Goal: Transaction & Acquisition: Book appointment/travel/reservation

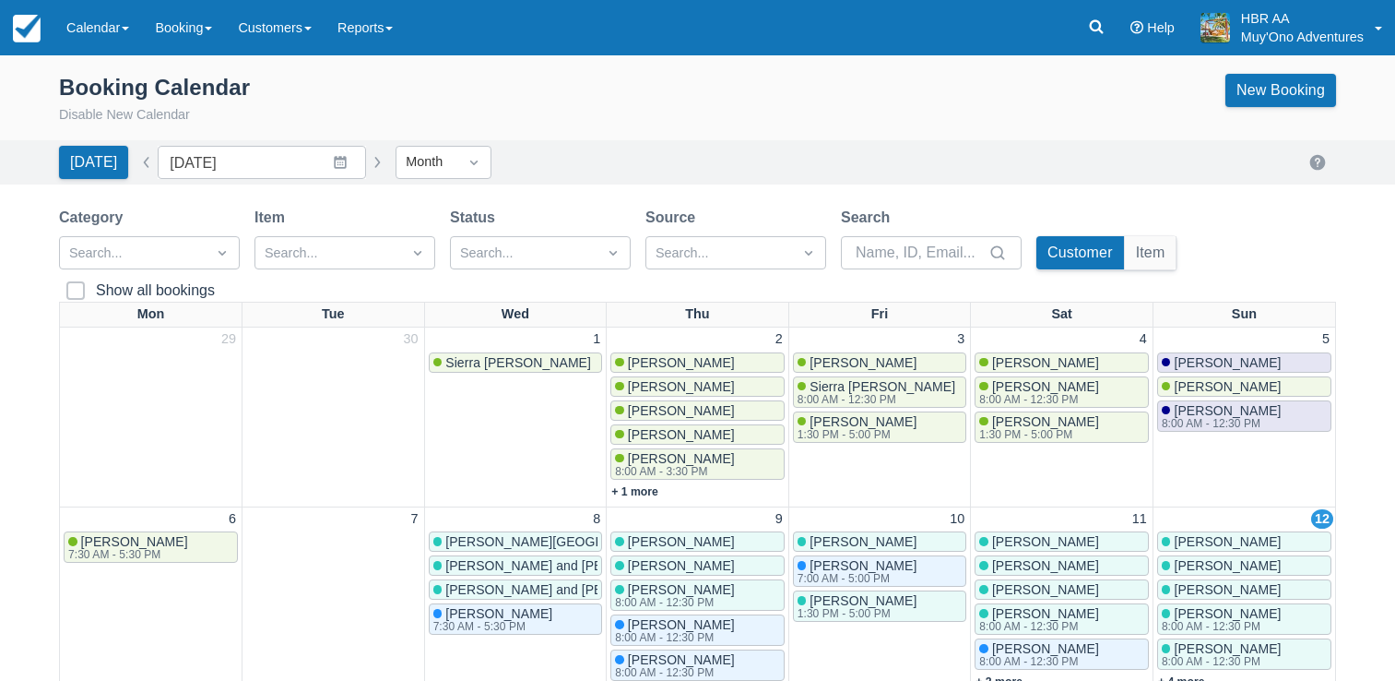
scroll to position [166, 0]
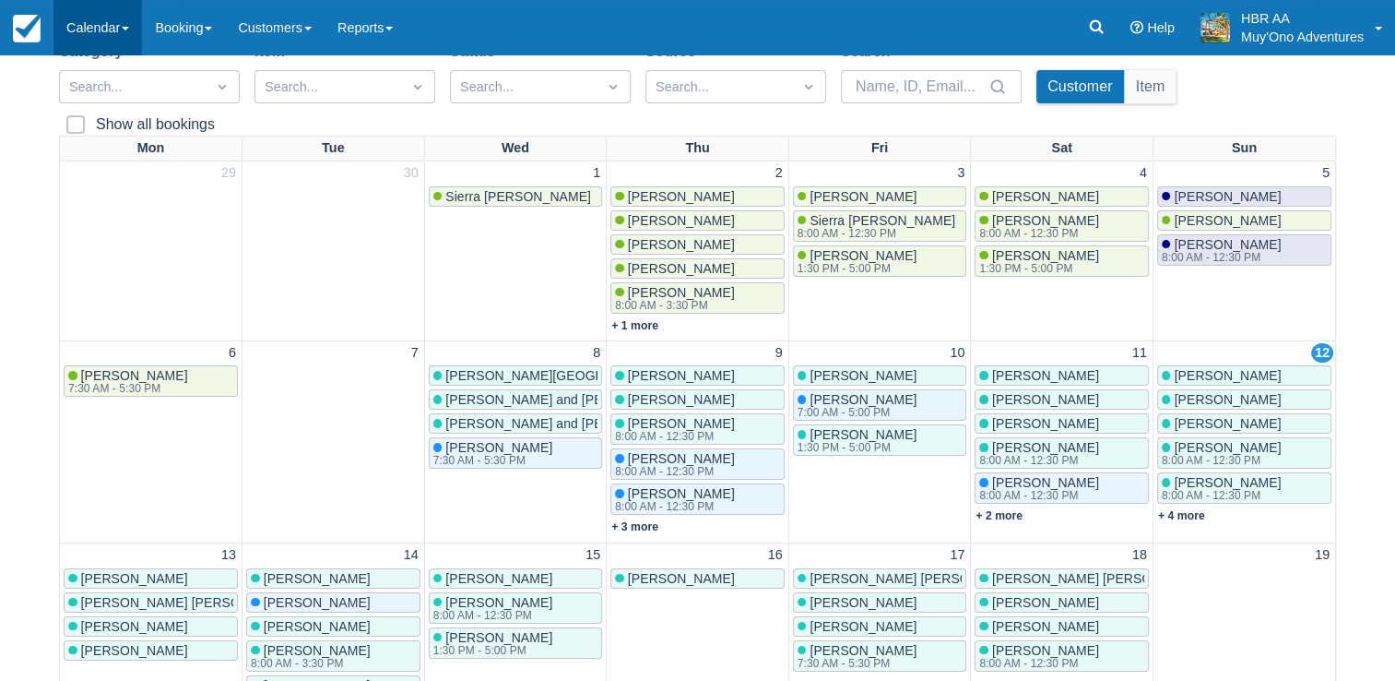
click at [81, 34] on link "Calendar" at bounding box center [97, 27] width 89 height 55
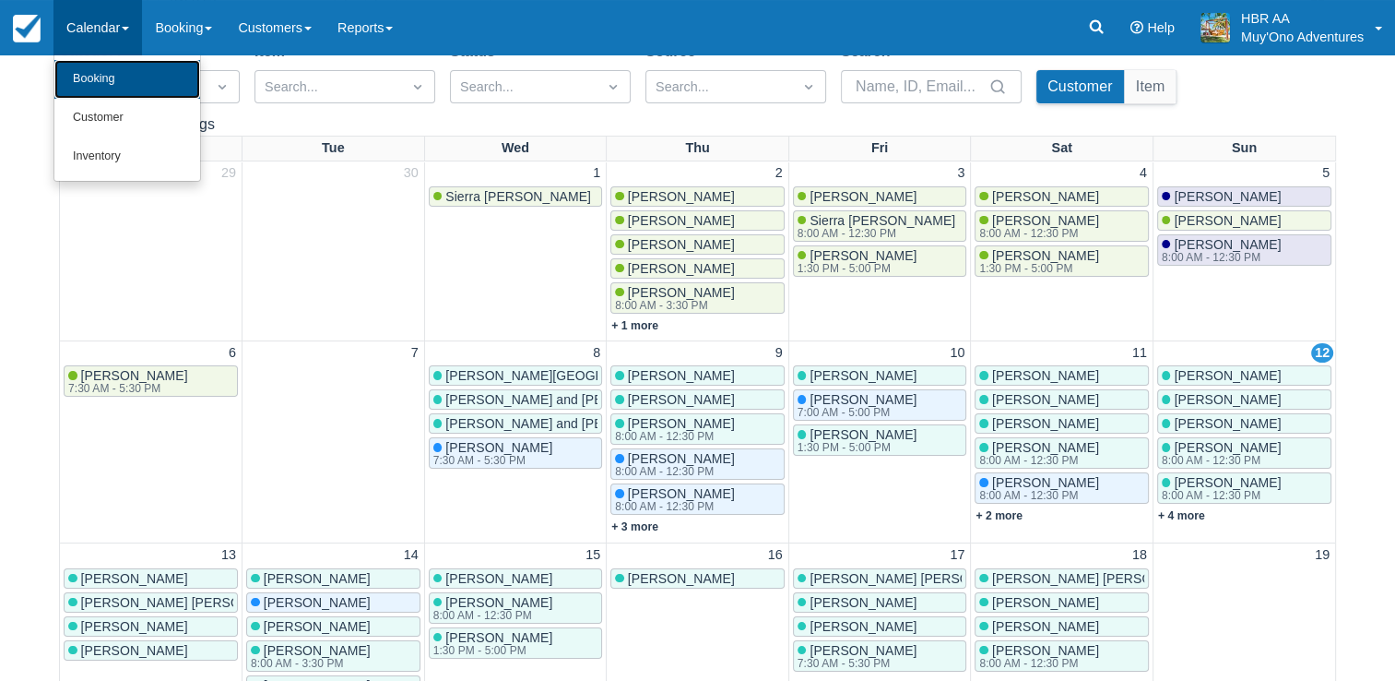
click at [118, 66] on link "Booking" at bounding box center [127, 79] width 146 height 39
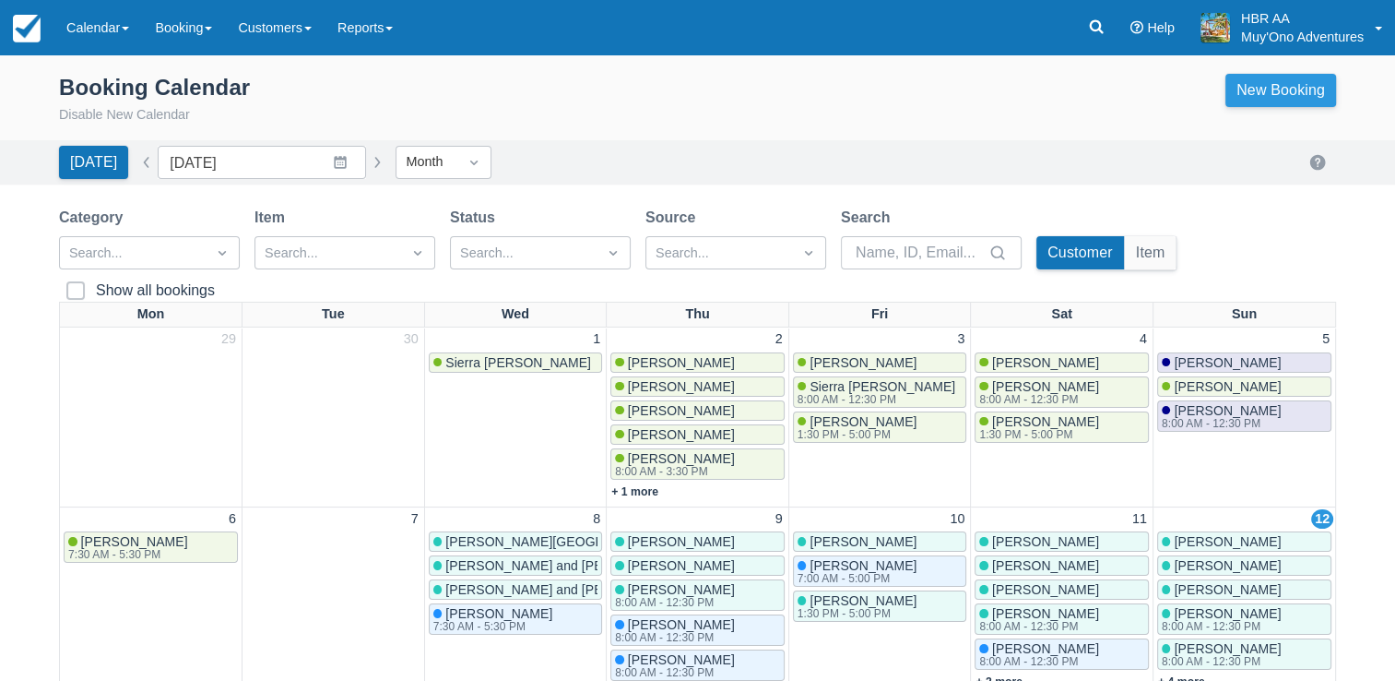
click at [1272, 95] on link "New Booking" at bounding box center [1281, 90] width 111 height 33
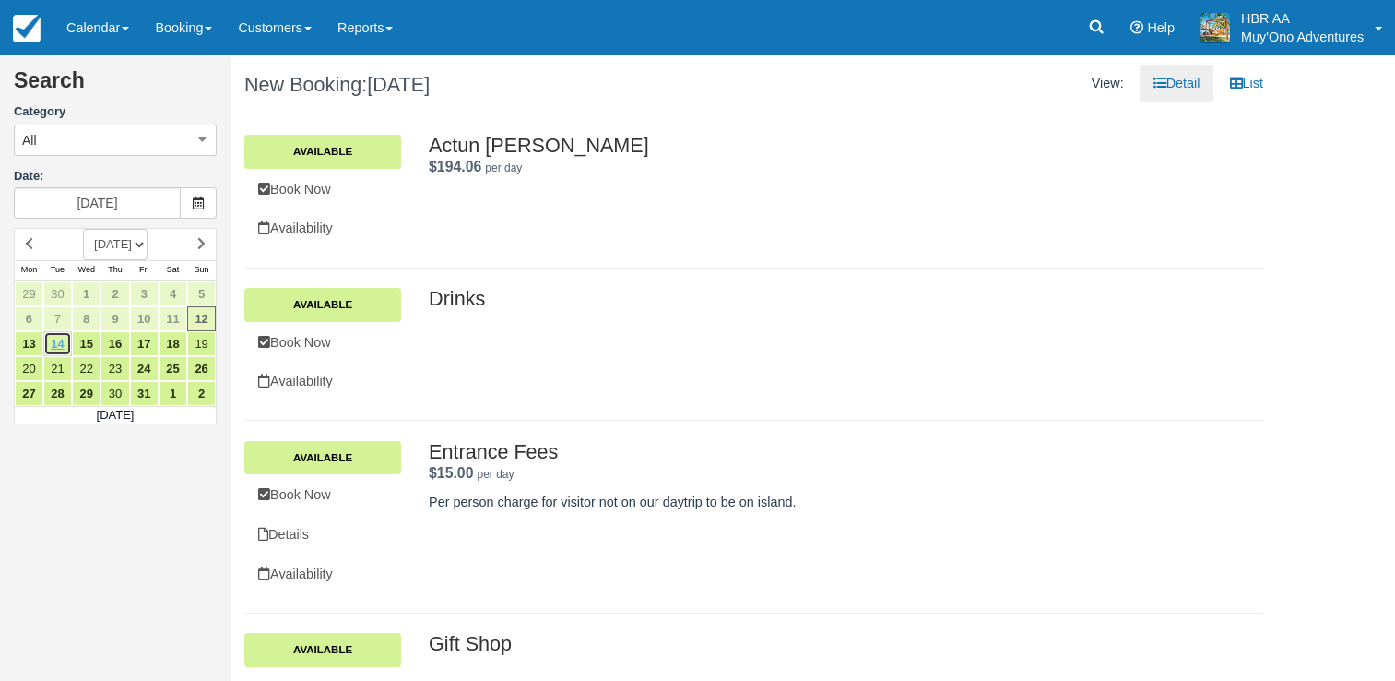
click at [52, 347] on link "14" at bounding box center [57, 343] width 29 height 25
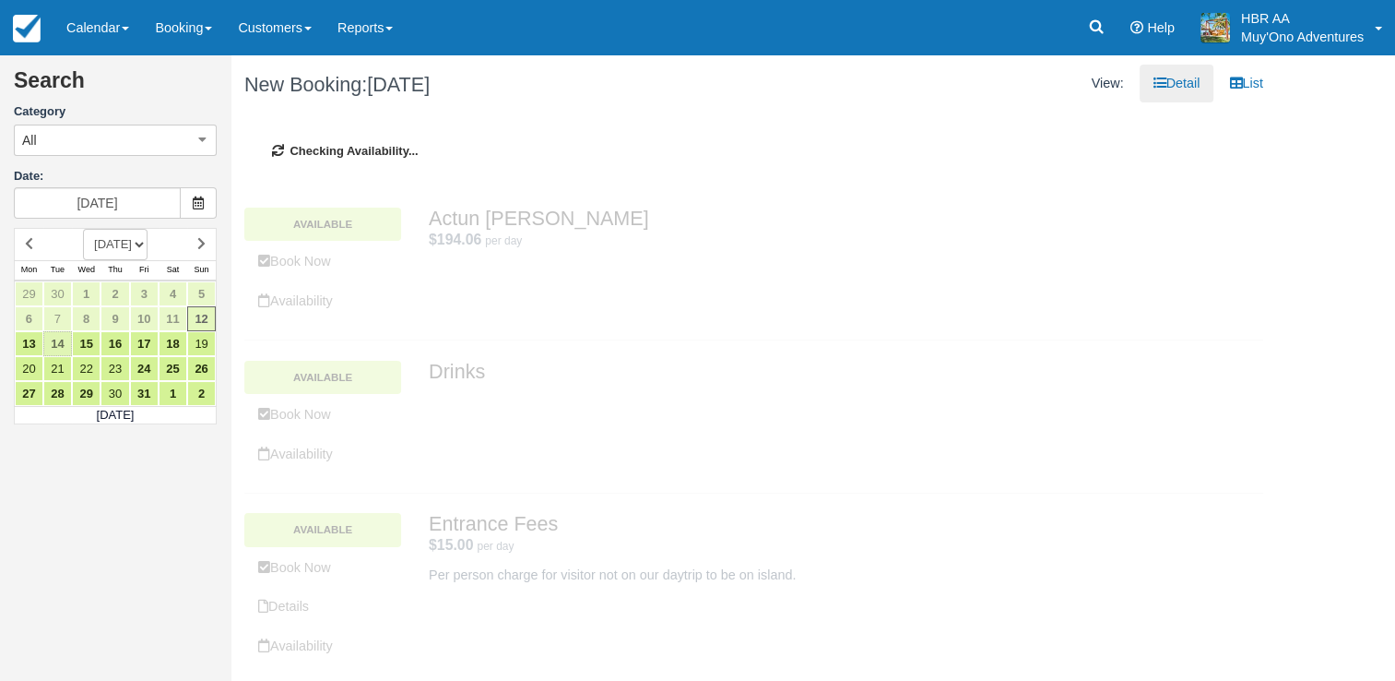
type input "10/14/25"
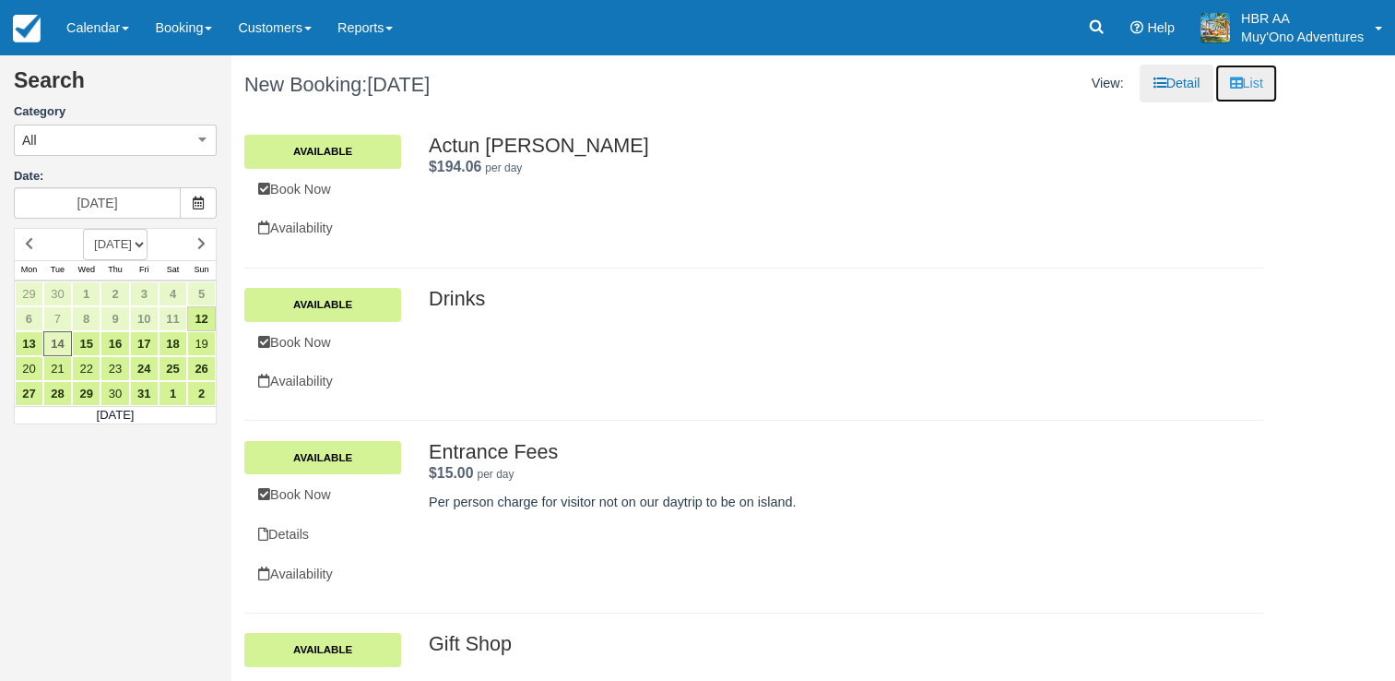
click at [1229, 83] on icon at bounding box center [1235, 83] width 13 height 13
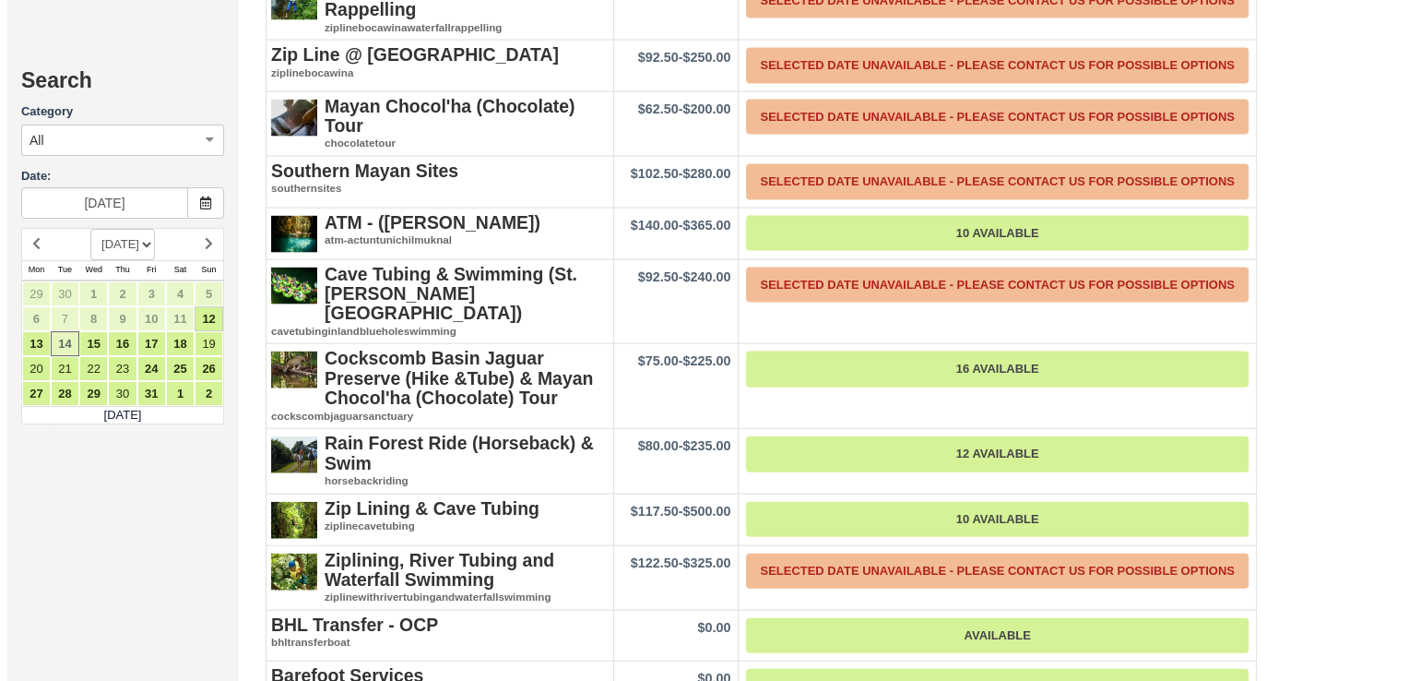
scroll to position [4013, 0]
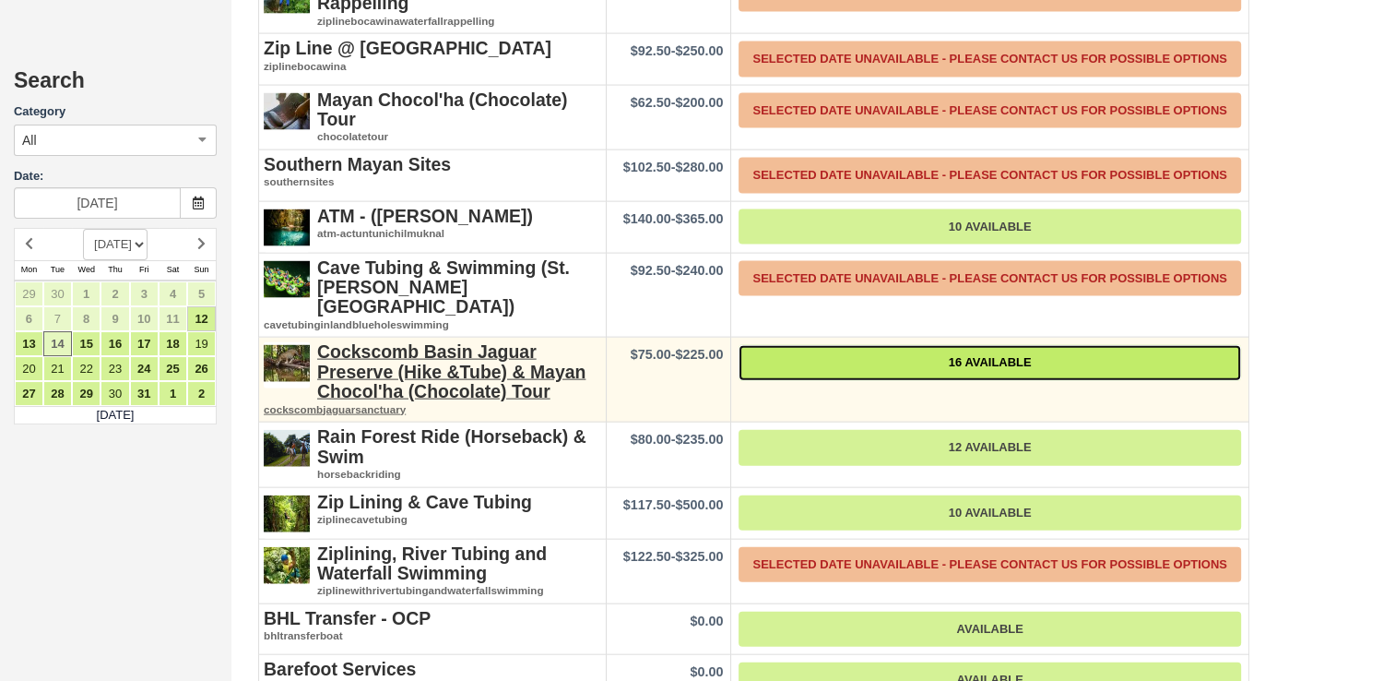
click at [1012, 345] on link "16 Available" at bounding box center [990, 363] width 502 height 36
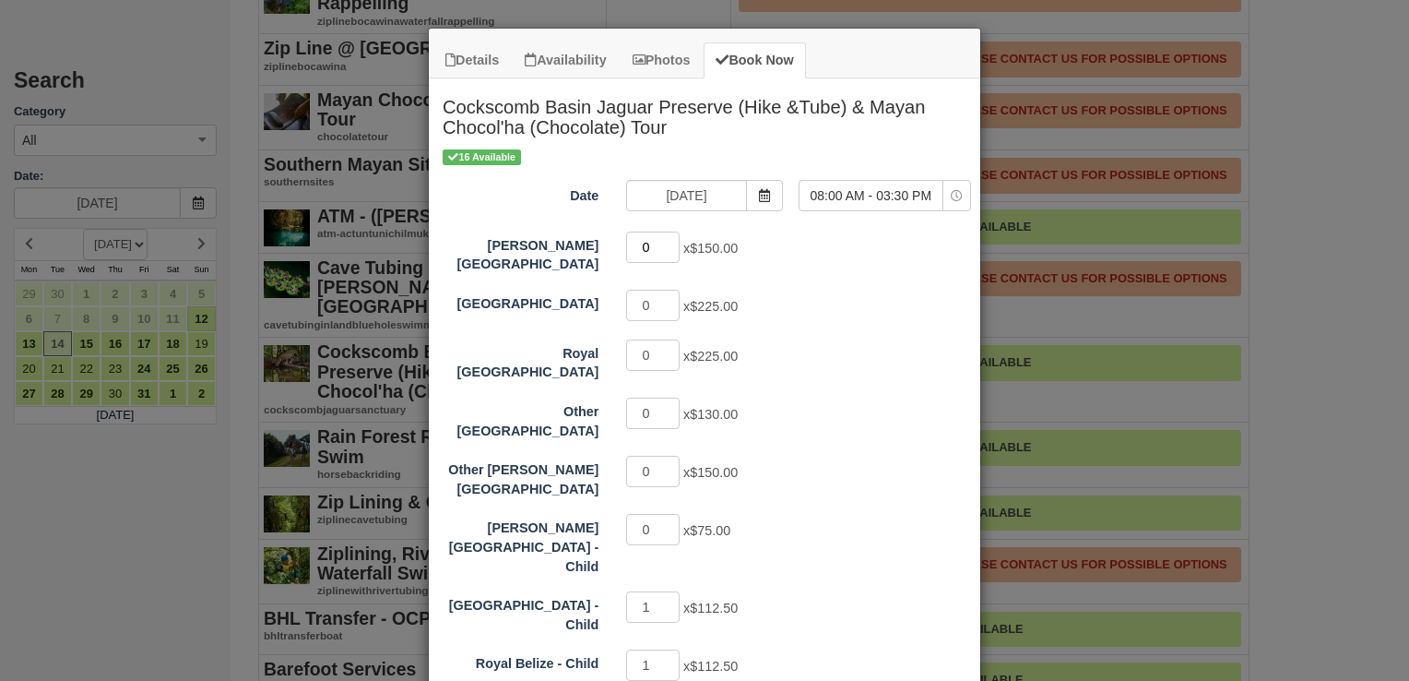
click at [650, 255] on input "0" at bounding box center [652, 246] width 53 height 31
type input "2"
click at [824, 357] on div "0 x $225.00" at bounding box center [773, 357] width 322 height 36
click at [637, 591] on input "1" at bounding box center [652, 606] width 53 height 31
type input "0"
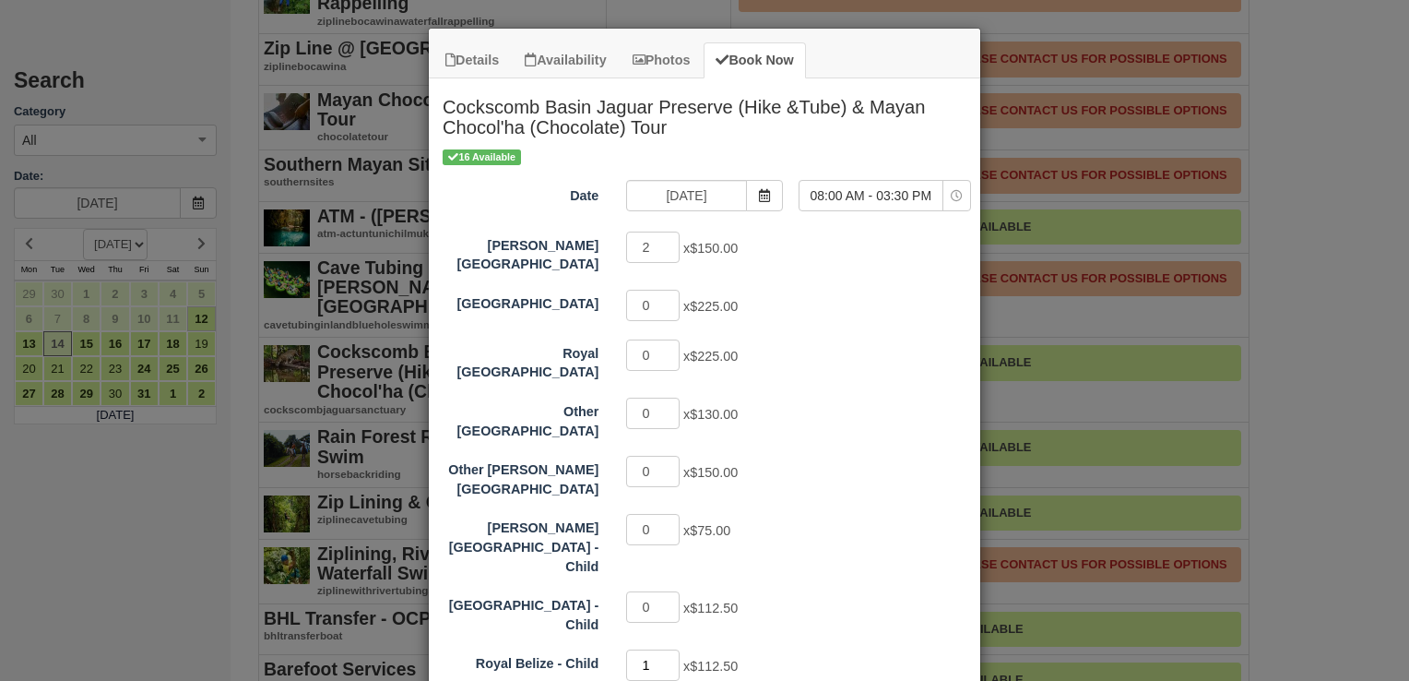
click at [648, 649] on input "1" at bounding box center [652, 664] width 53 height 31
type input "0"
click at [808, 529] on div "0 x $75.00" at bounding box center [773, 532] width 322 height 36
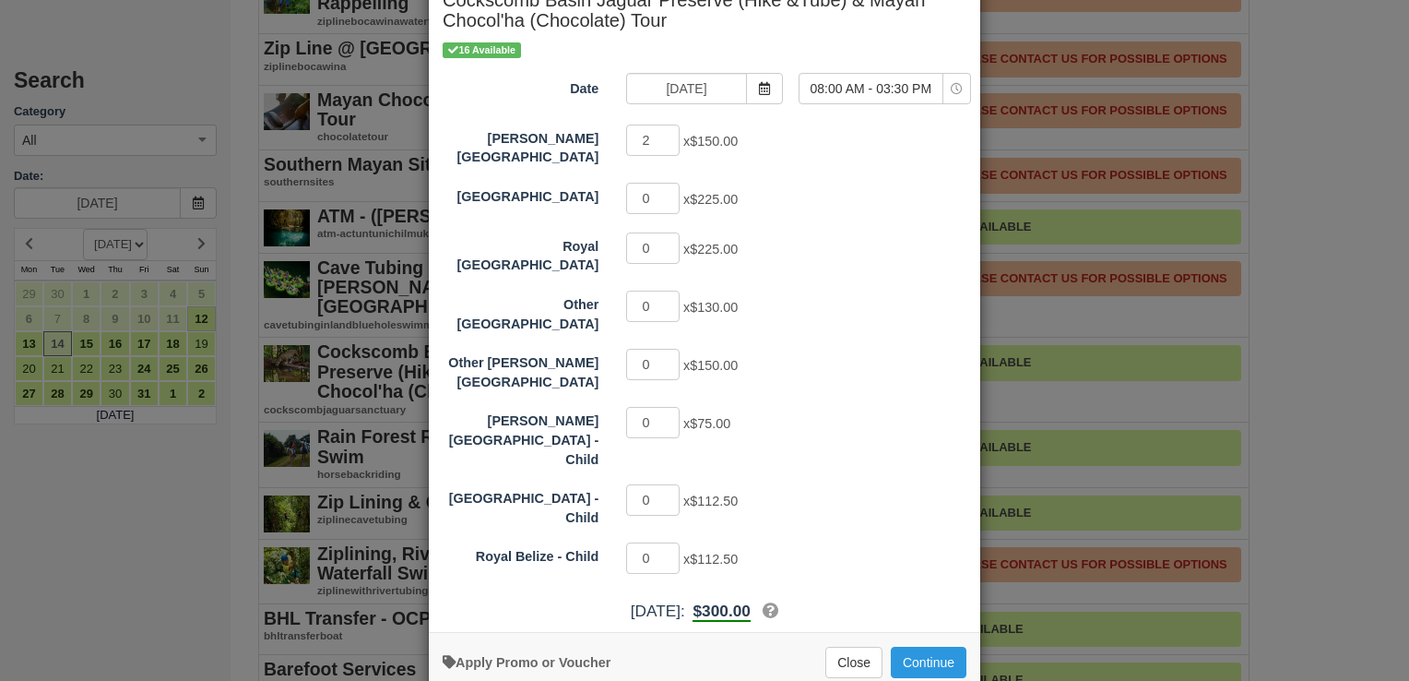
scroll to position [108, 0]
click at [899, 646] on button "Continue" at bounding box center [929, 661] width 76 height 31
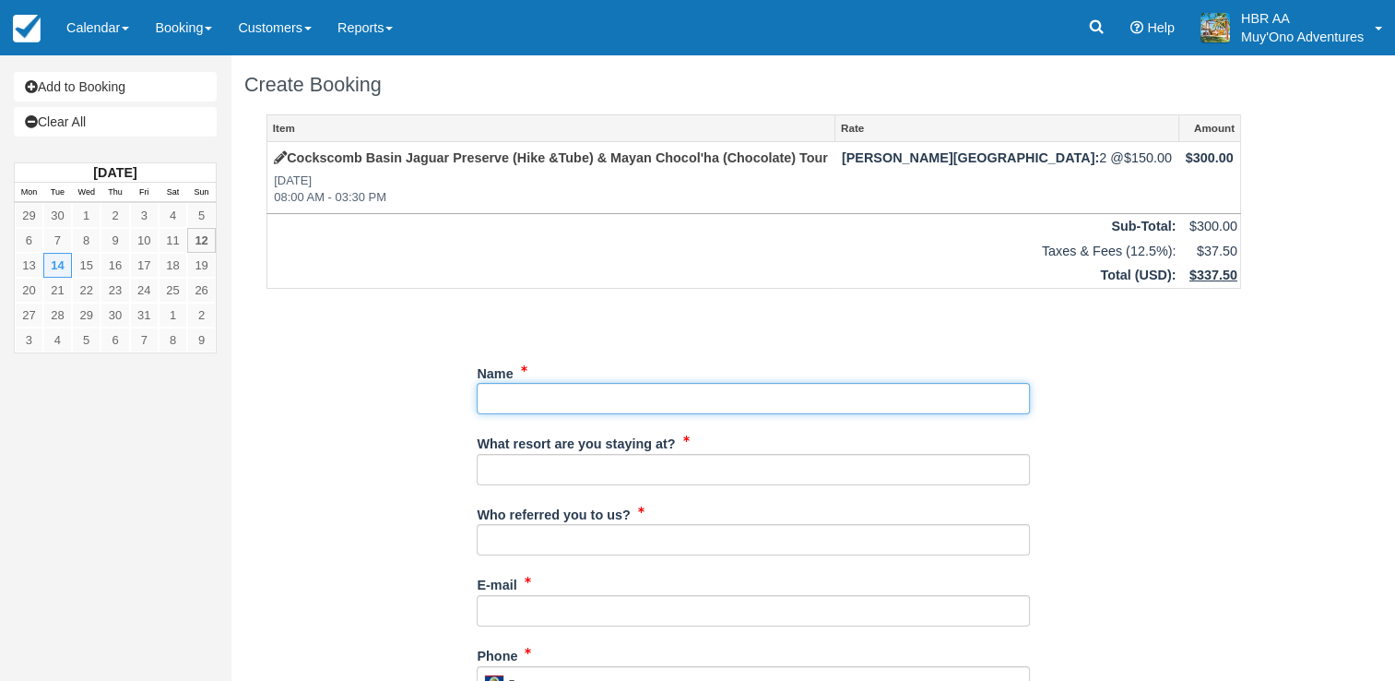
click at [666, 385] on input "Name" at bounding box center [753, 398] width 553 height 31
click at [526, 394] on input "Name" at bounding box center [753, 398] width 553 height 31
paste input "BB25091818748843"
type input "B"
click at [644, 401] on input "Name" at bounding box center [753, 398] width 553 height 31
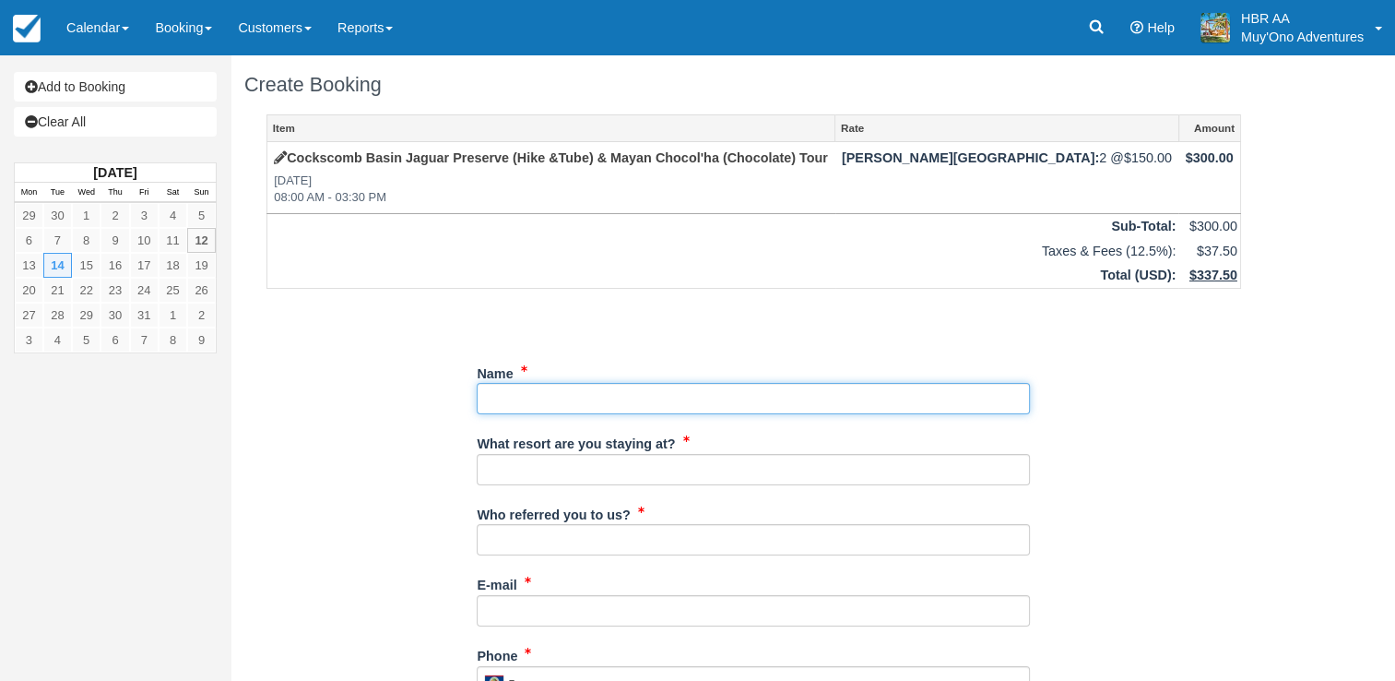
type input "[MEDICAL_DATA][PERSON_NAME]"
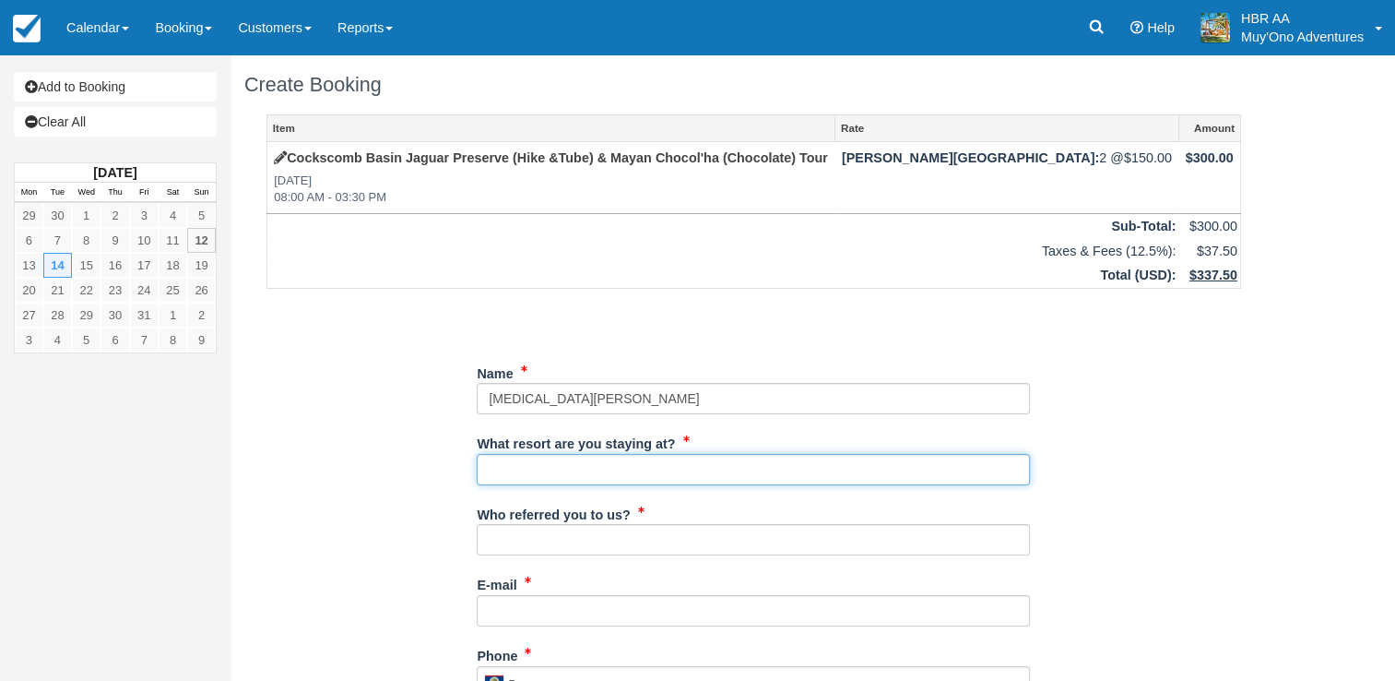
type input "[PERSON_NAME][GEOGRAPHIC_DATA]"
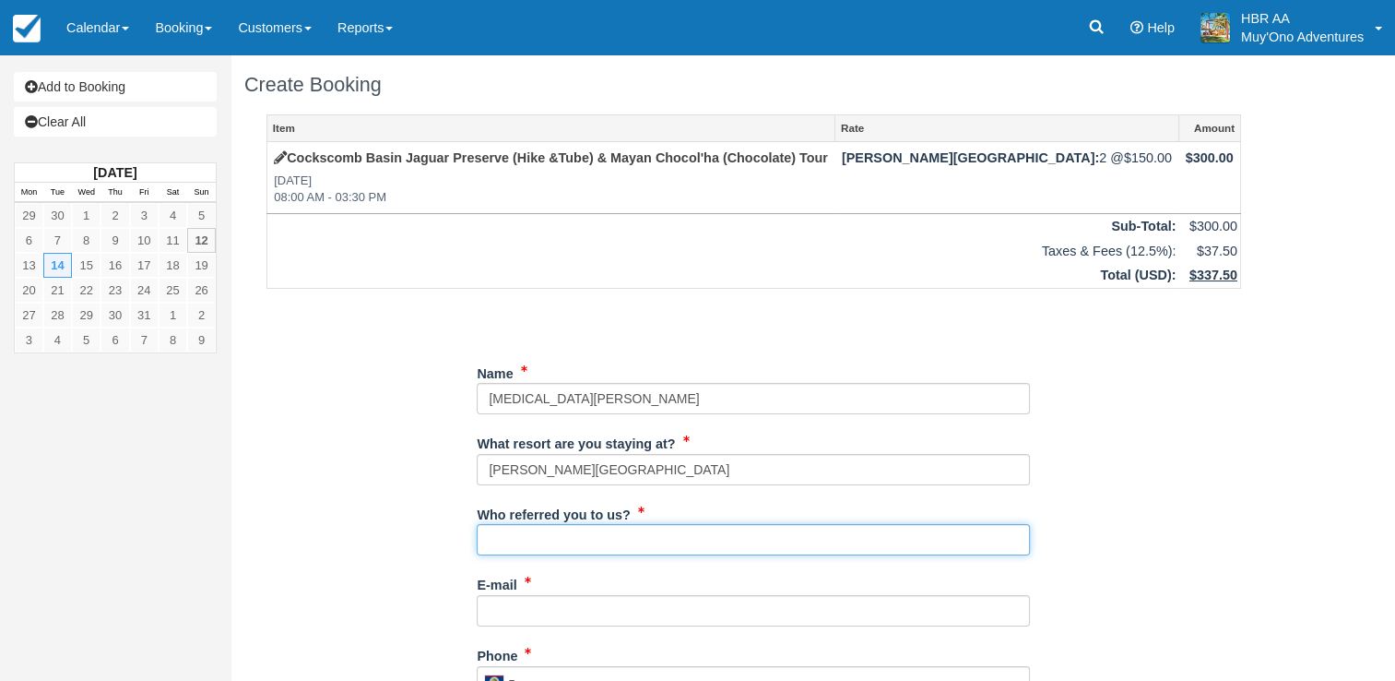
type input "J.F."
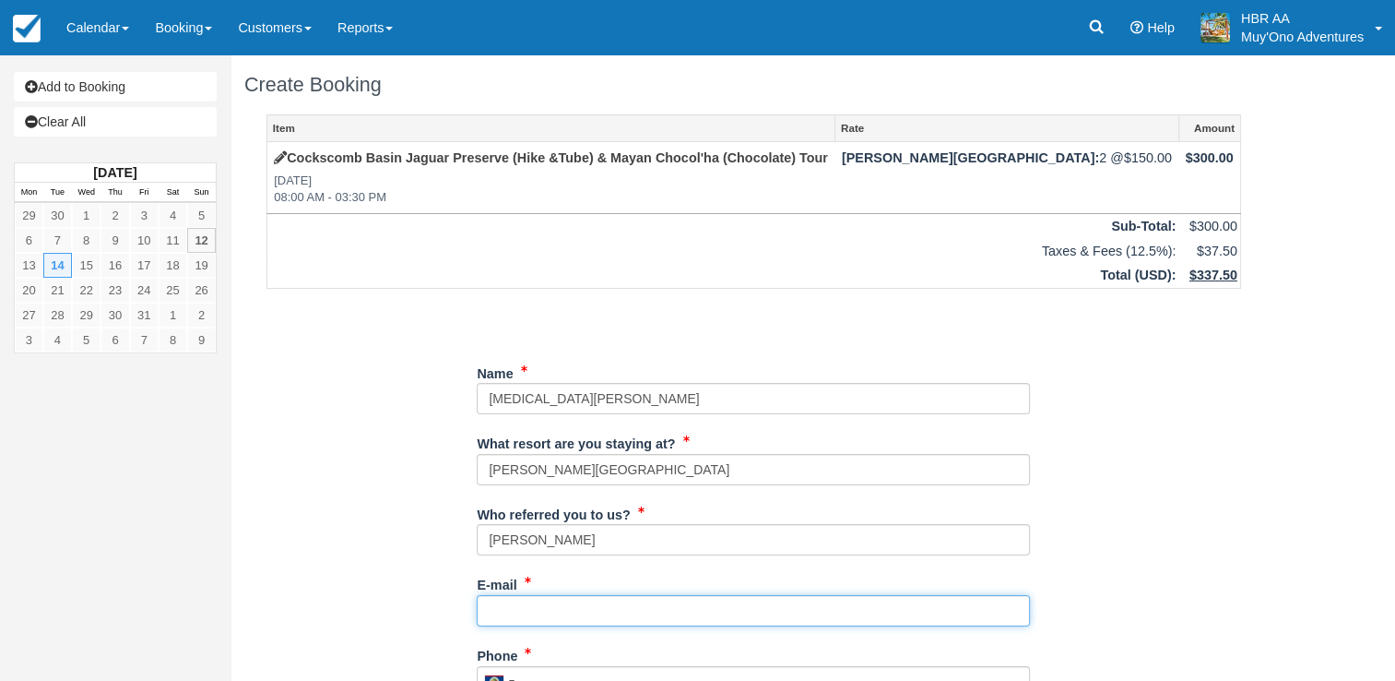
type input "[EMAIL_ADDRESS][DOMAIN_NAME]"
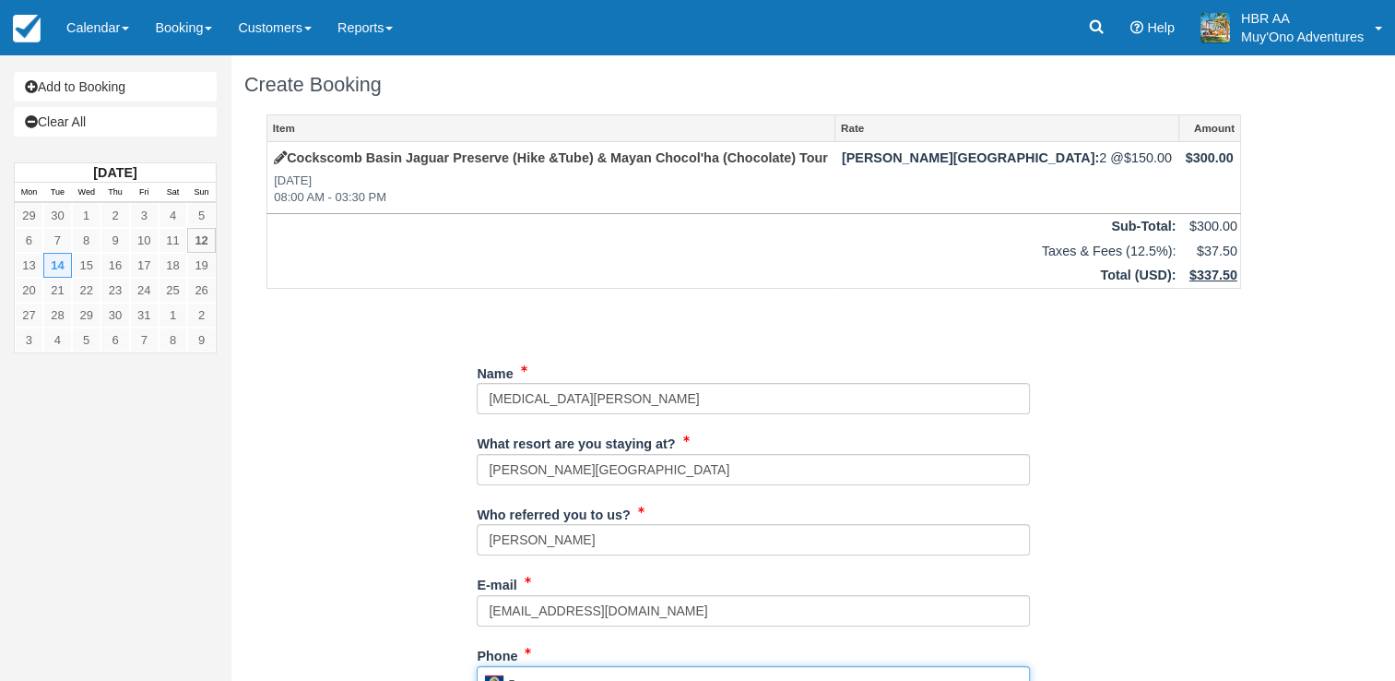
type input "671-0481"
type input "[PERSON_NAME]"
type input "[GEOGRAPHIC_DATA]"
type input "2 adults"
type input "N/A"
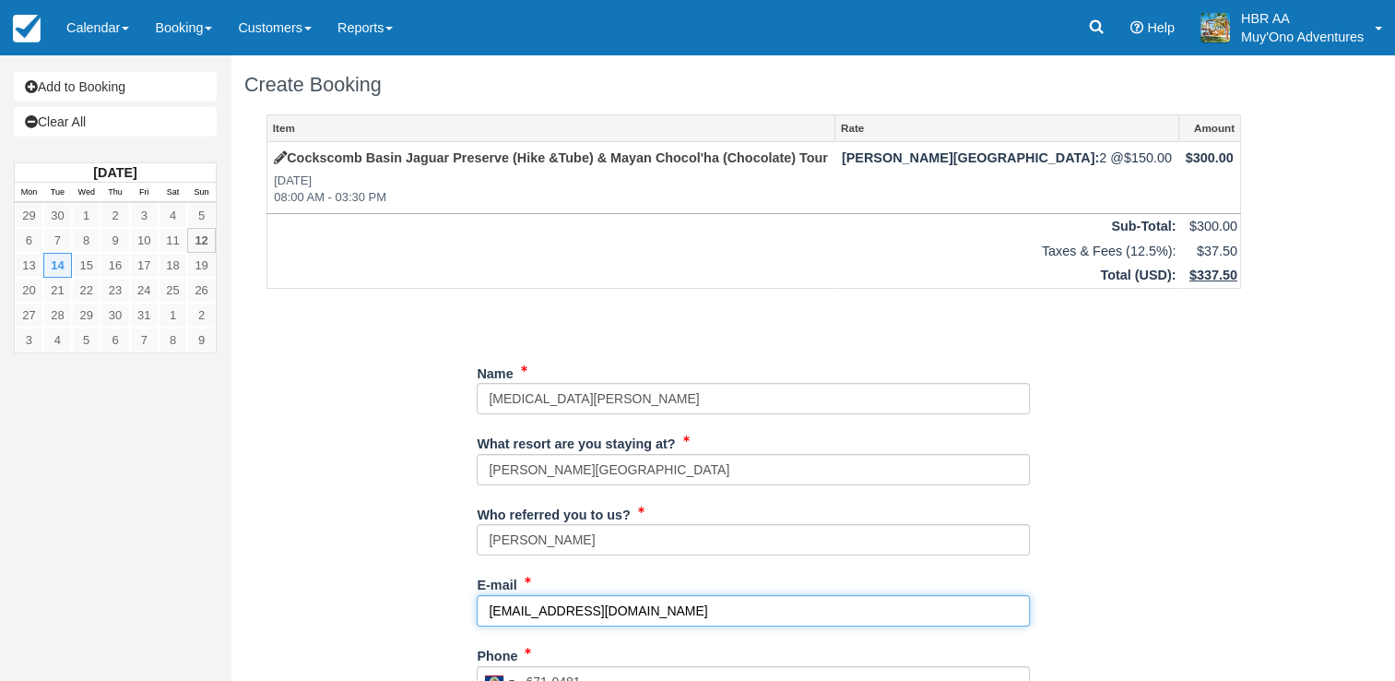
click at [717, 611] on input "[EMAIL_ADDRESS][DOMAIN_NAME]" at bounding box center [753, 610] width 553 height 31
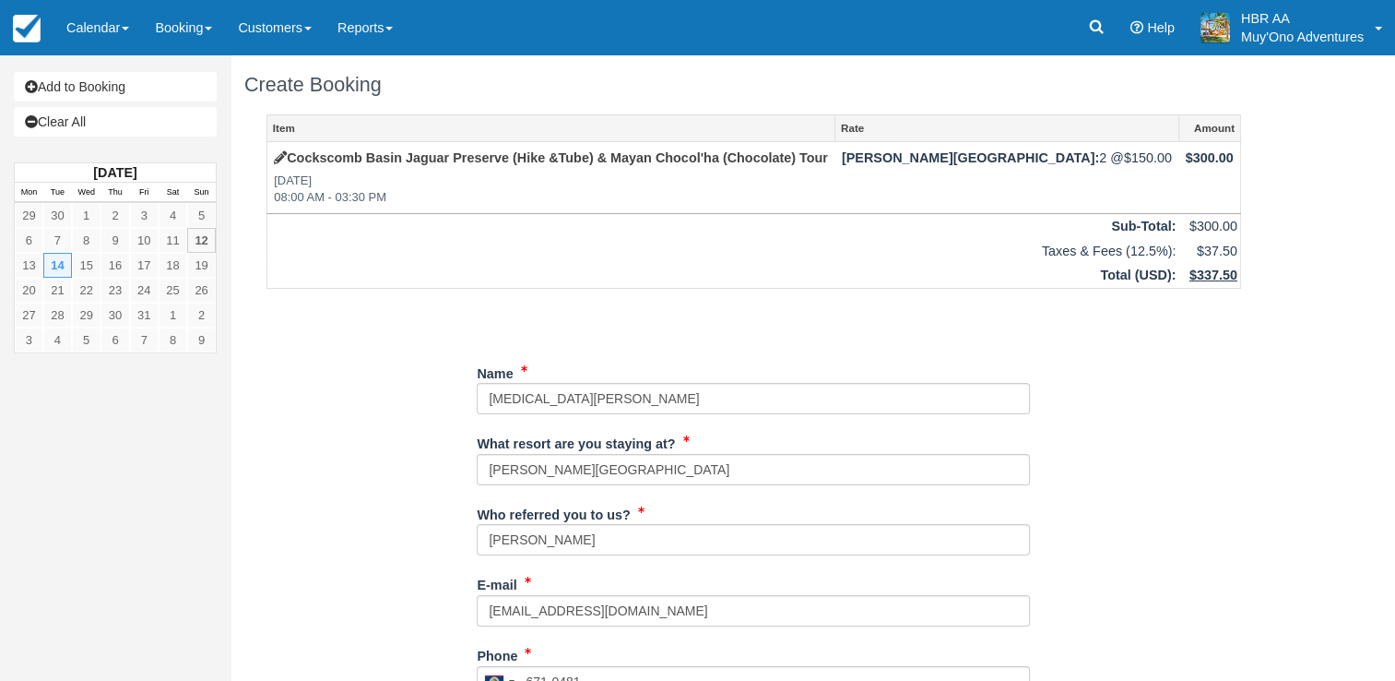
click at [315, 507] on div "Item Rate Amount Cockscomb Basin Jaguar Preserve (Hike &Tube) & Mayan Chocol'ha…" at bounding box center [753, 669] width 1019 height 1110
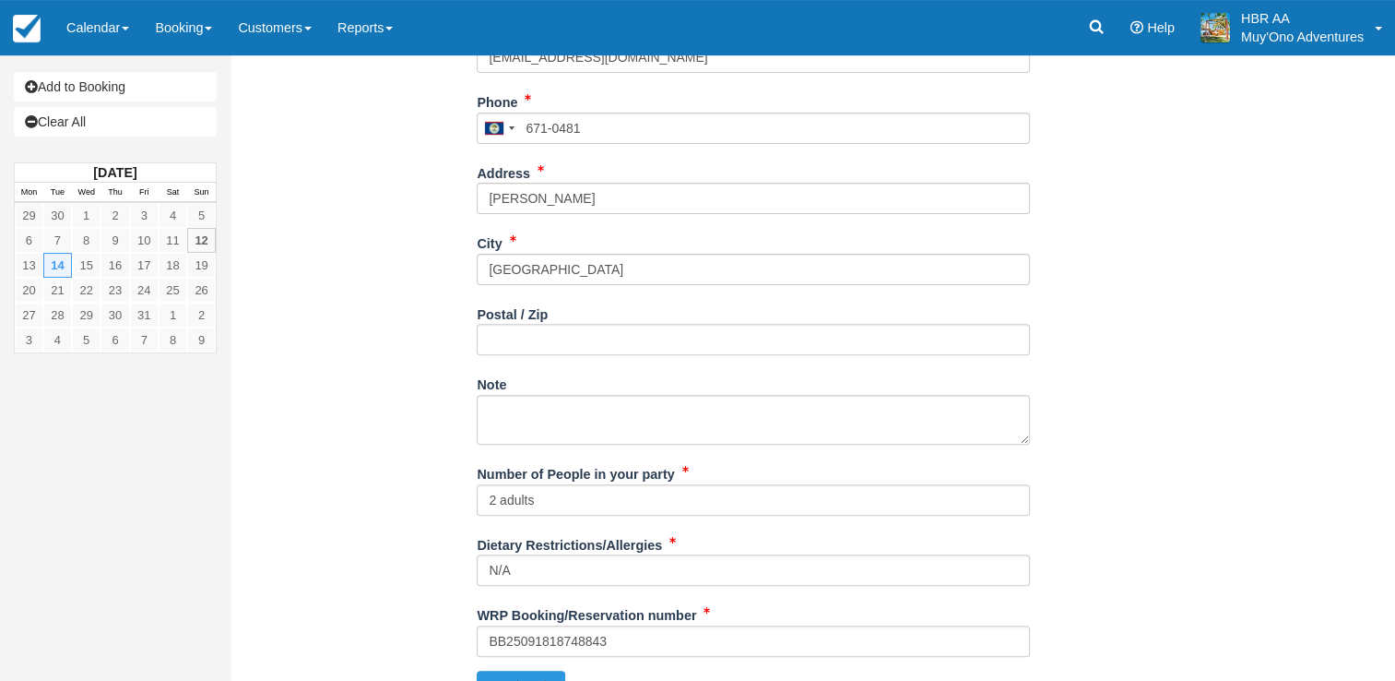
scroll to position [586, 0]
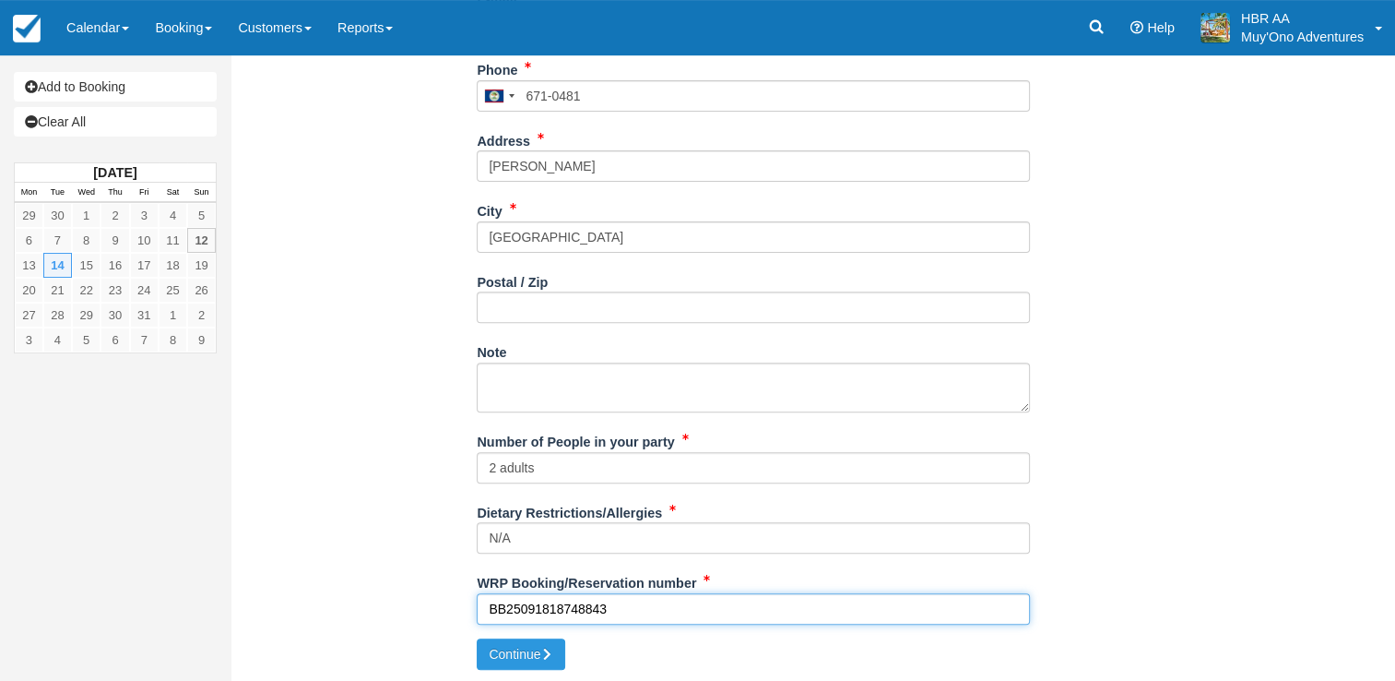
click at [632, 603] on input "BB25091818748843" at bounding box center [753, 608] width 553 height 31
type input "B"
paste input "BB25091818748843"
type input "BB25091818748843"
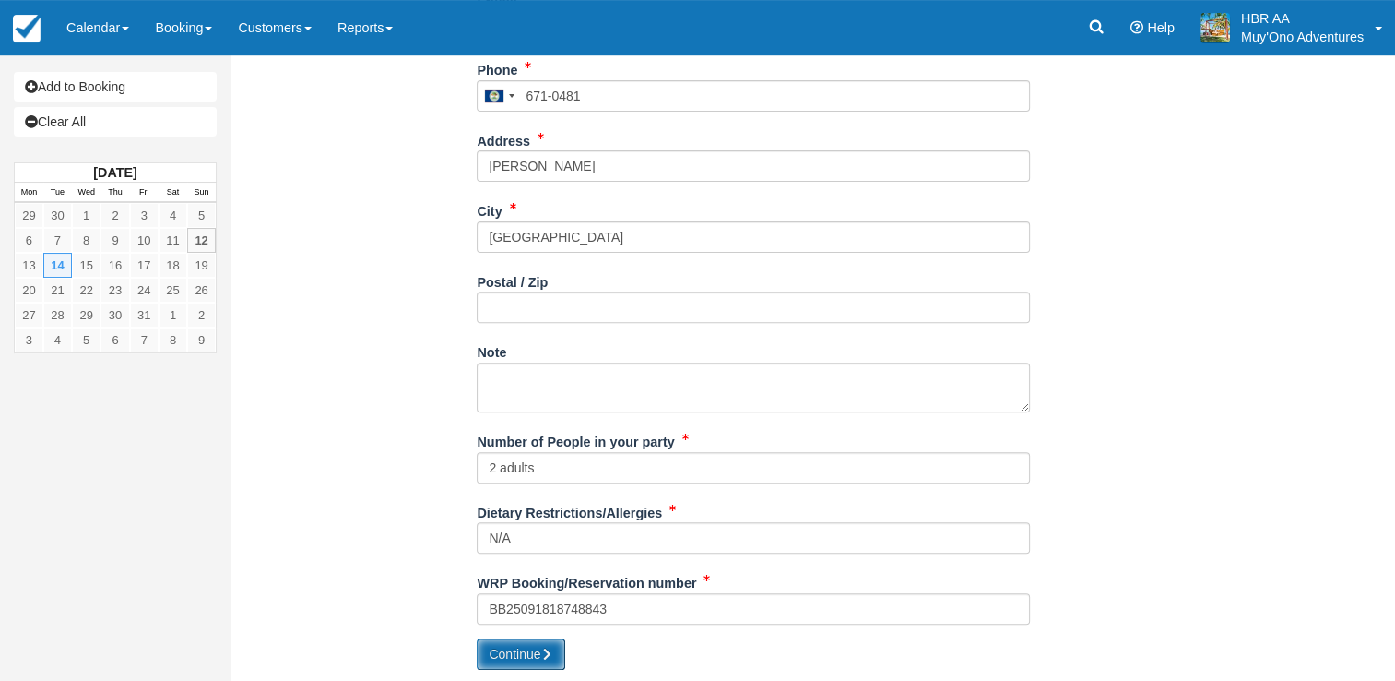
click at [546, 659] on button "Continue" at bounding box center [521, 653] width 89 height 31
type input "+5016710481"
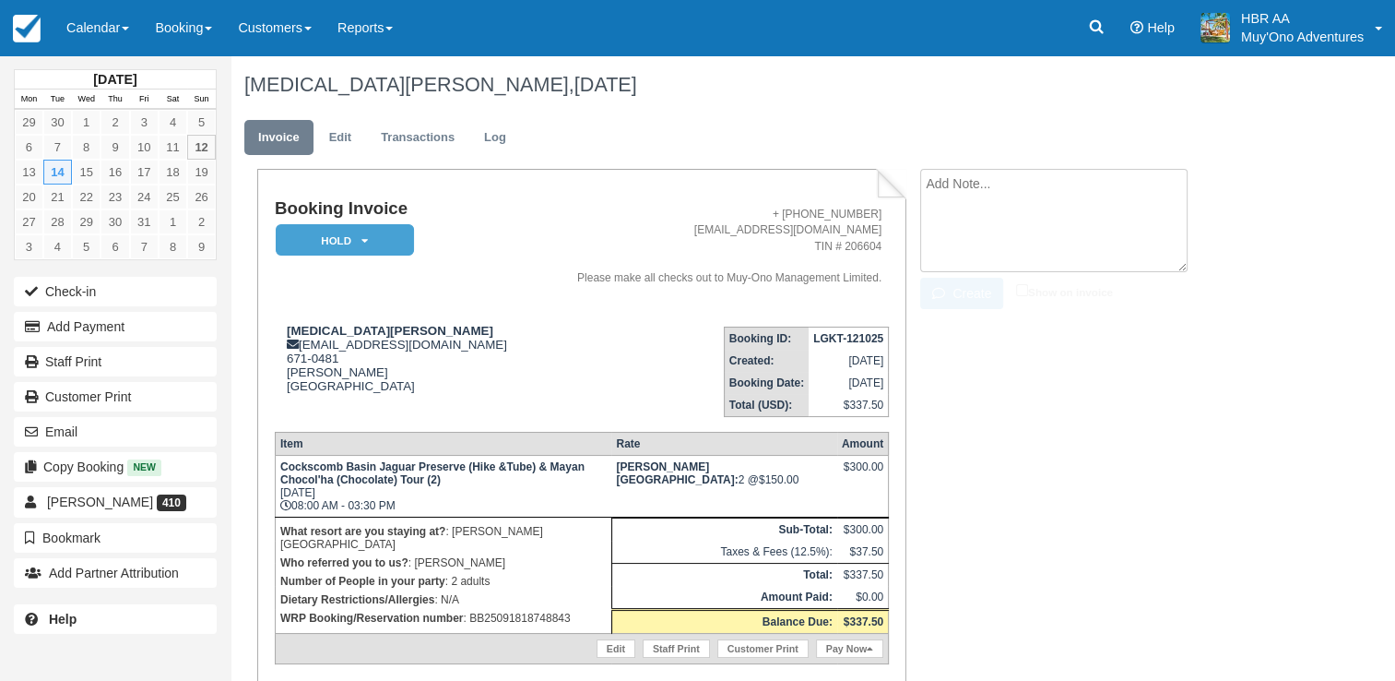
click at [970, 193] on textarea at bounding box center [1053, 220] width 267 height 103
type textarea "t"
type textarea "They want to do the waterfall. [DATE]"
click at [983, 290] on button "Create" at bounding box center [961, 293] width 83 height 31
click at [387, 238] on em "HOLD" at bounding box center [345, 240] width 138 height 32
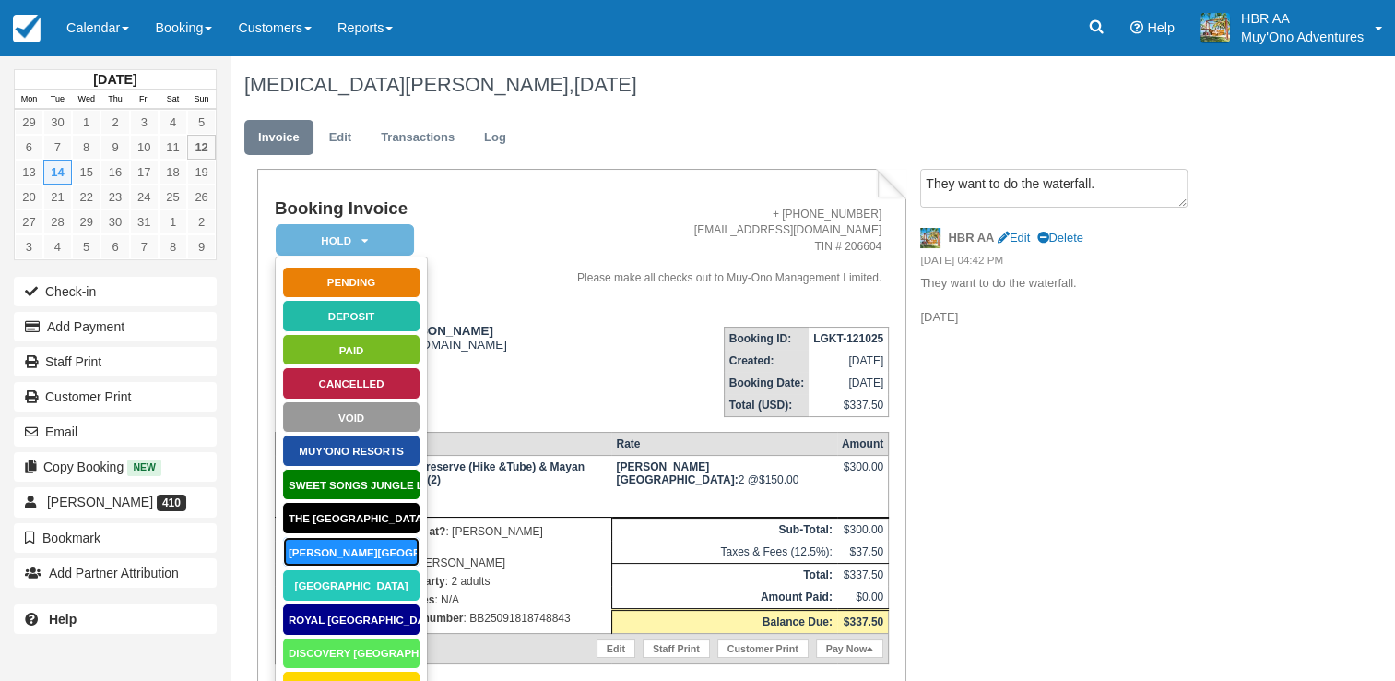
click at [354, 552] on link "[PERSON_NAME][GEOGRAPHIC_DATA]" at bounding box center [351, 552] width 138 height 32
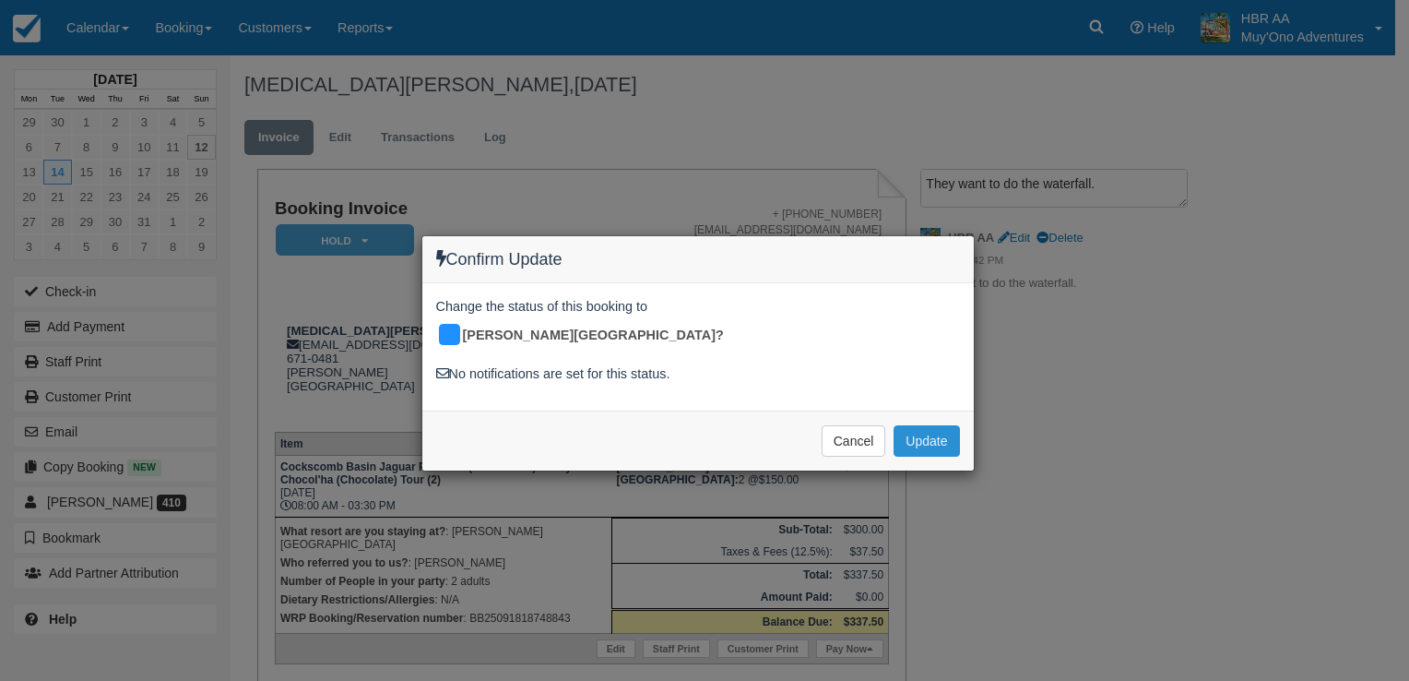
click at [907, 425] on button "Update" at bounding box center [926, 440] width 65 height 31
